Goal: Navigation & Orientation: Find specific page/section

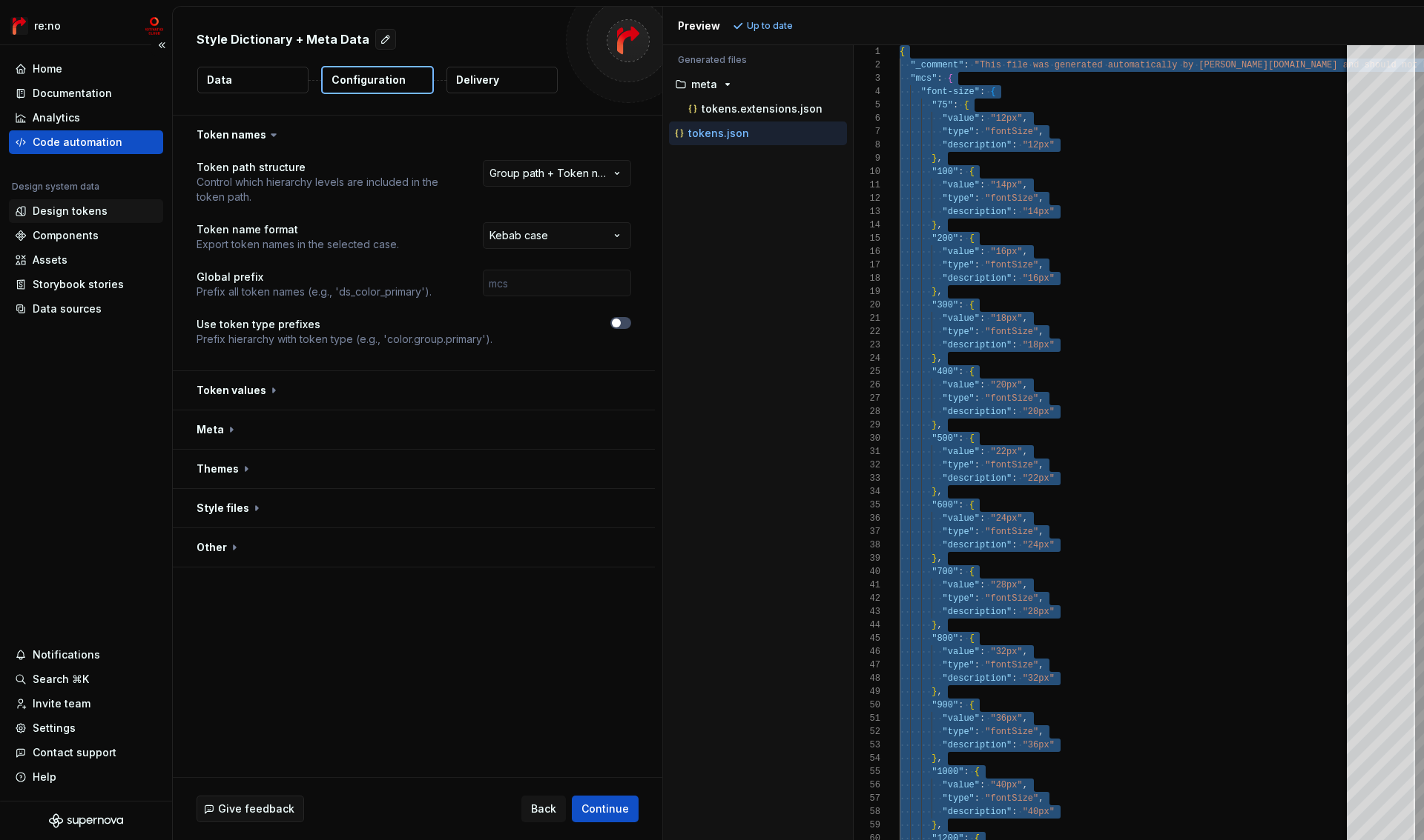
scroll to position [107, 43]
click at [106, 209] on div "Design tokens" at bounding box center [86, 211] width 142 height 15
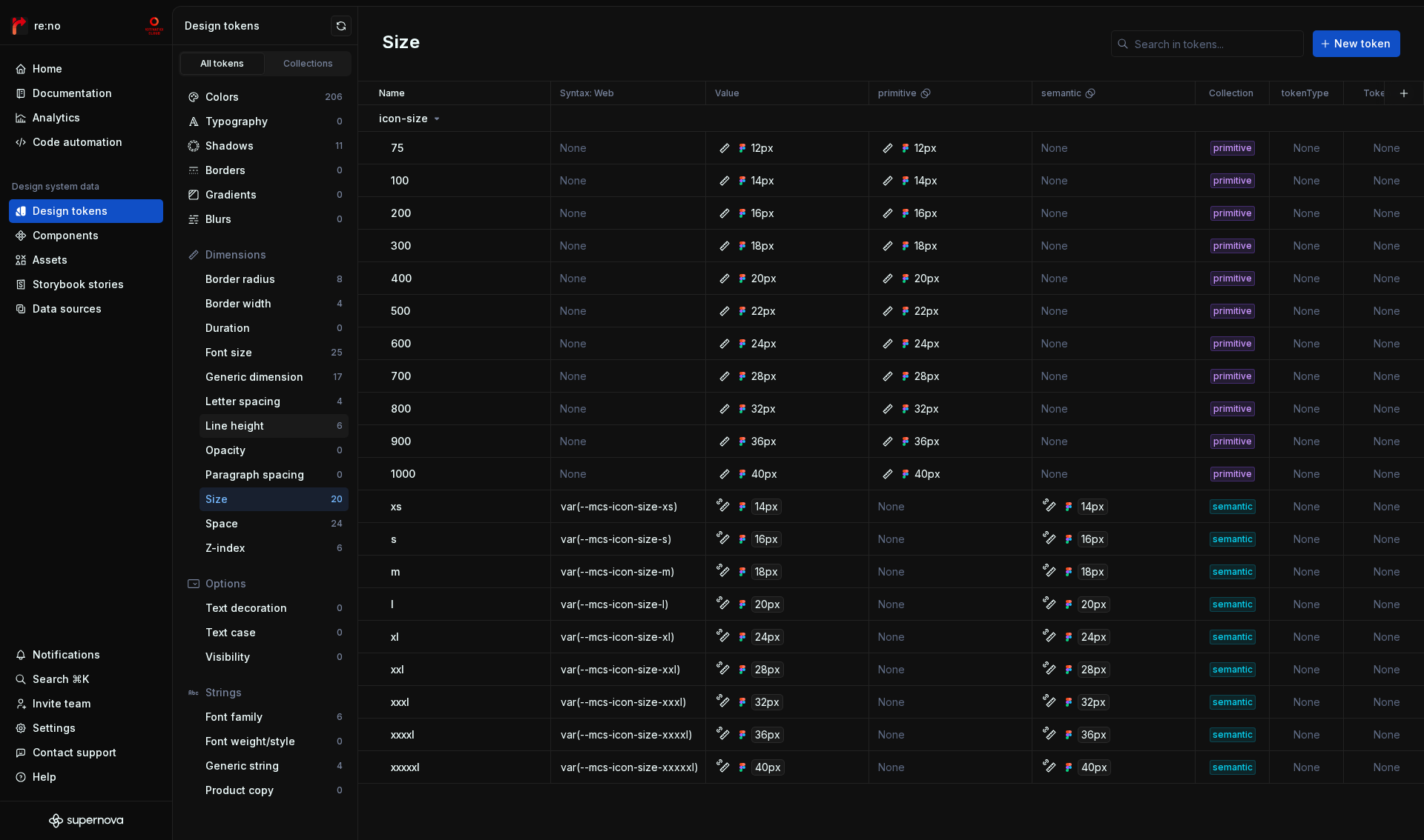
click at [284, 423] on div "Line height" at bounding box center [271, 426] width 131 height 15
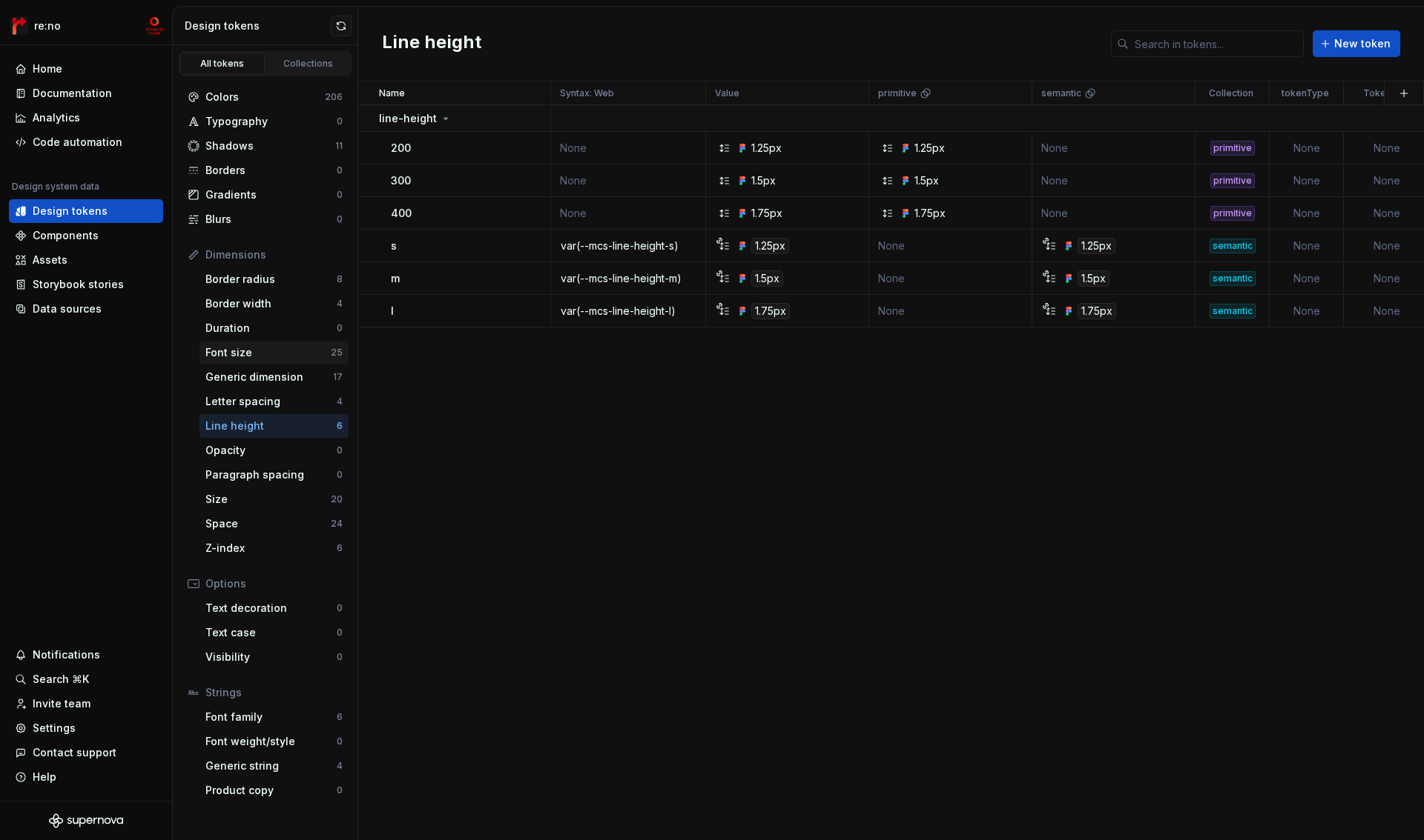
click at [289, 347] on div "Font size" at bounding box center [268, 353] width 125 height 15
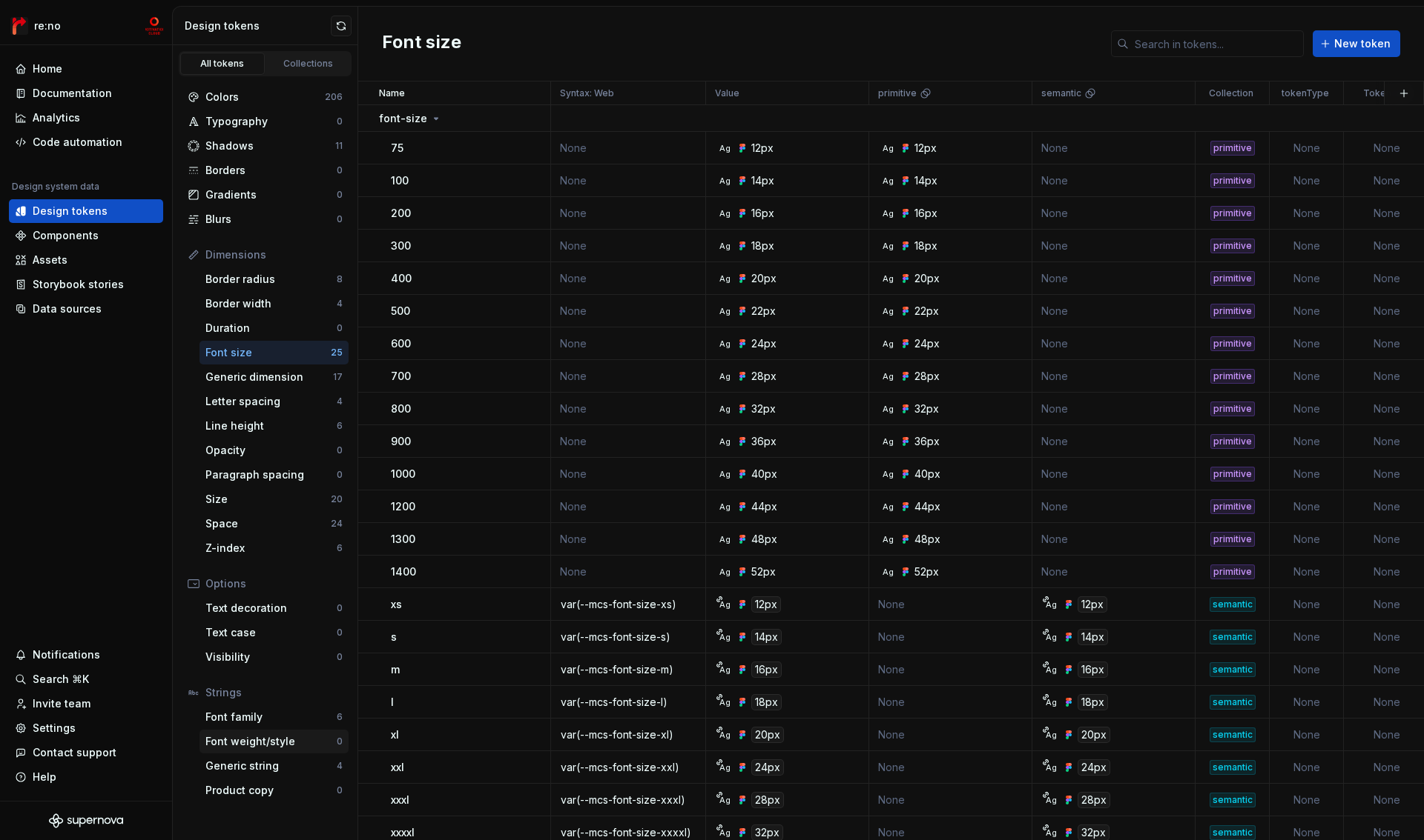
click at [247, 744] on div "Font weight/style" at bounding box center [271, 741] width 131 height 15
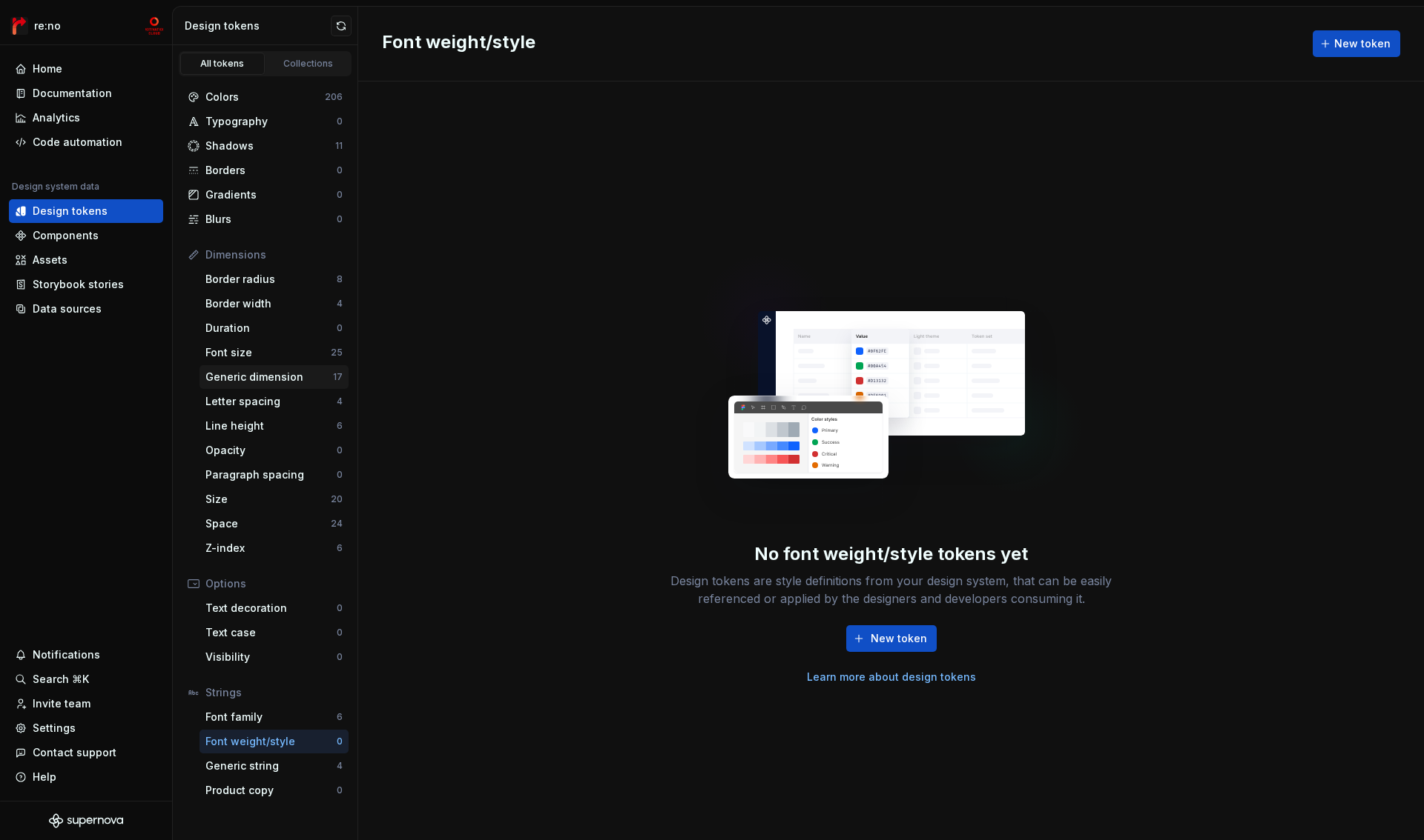
click at [240, 382] on div "Generic dimension" at bounding box center [269, 377] width 128 height 15
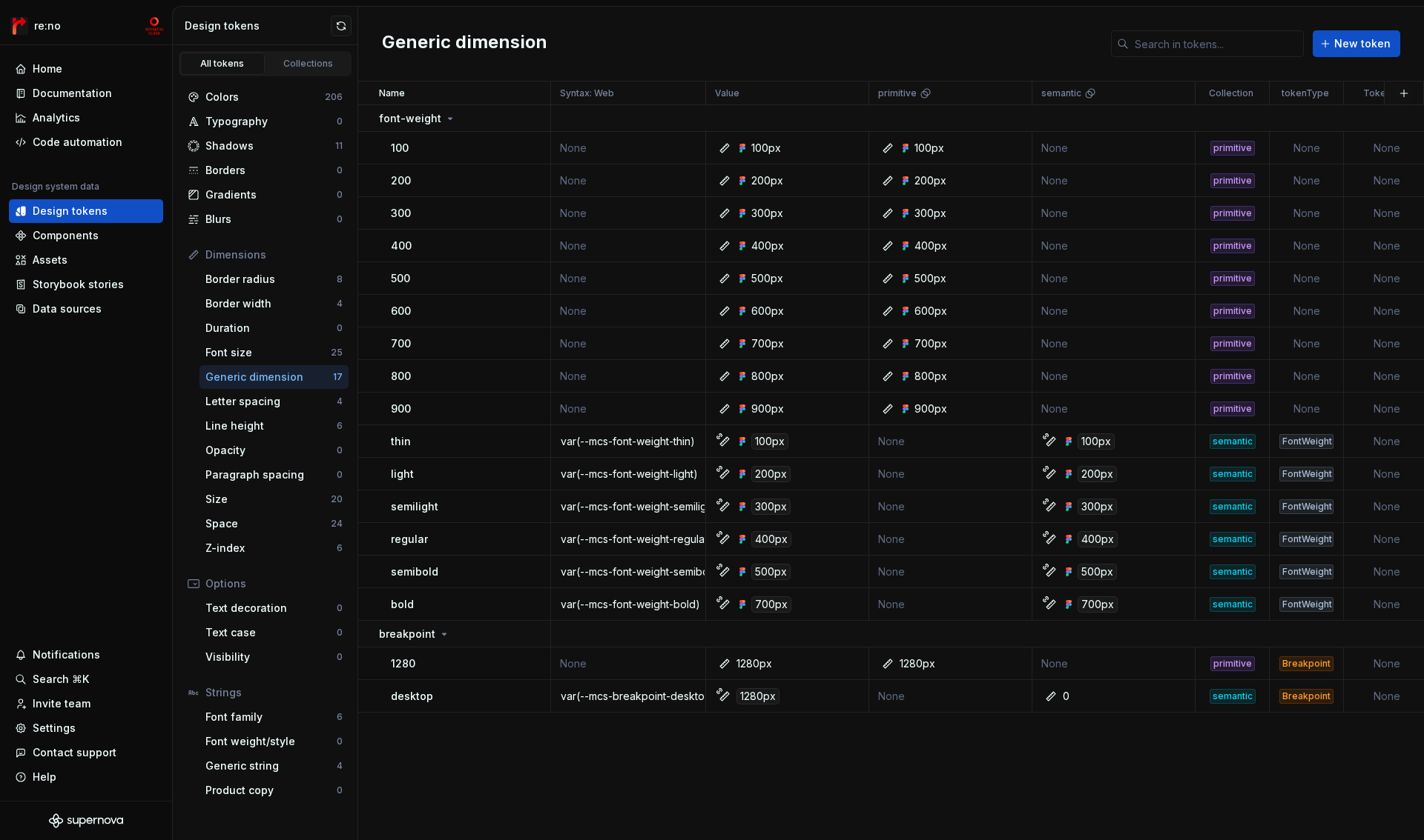
click at [279, 378] on div "Generic dimension" at bounding box center [269, 377] width 128 height 15
